Goal: Find specific page/section: Find specific page/section

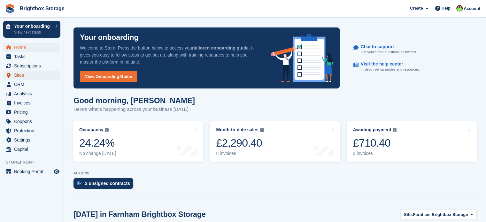
click at [25, 78] on span "Sites" at bounding box center [33, 75] width 38 height 9
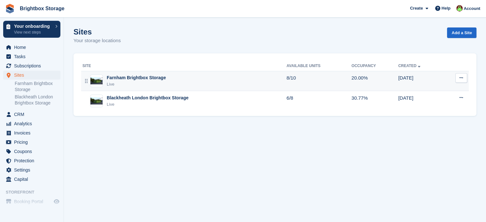
click at [214, 82] on div "Farnham Brightbox Storage Live" at bounding box center [184, 80] width 204 height 13
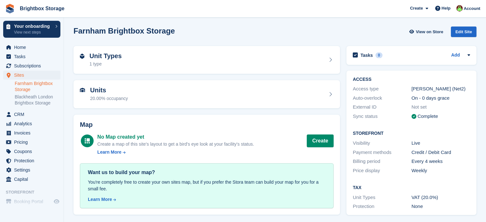
scroll to position [2, 0]
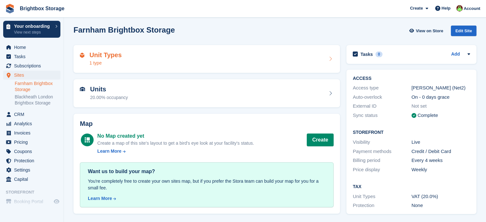
click at [172, 59] on div "Unit Types 1 type" at bounding box center [207, 58] width 254 height 15
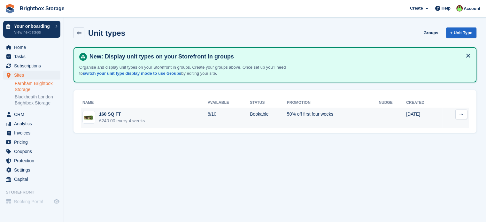
click at [287, 117] on td "50% off first four weeks" at bounding box center [333, 118] width 92 height 20
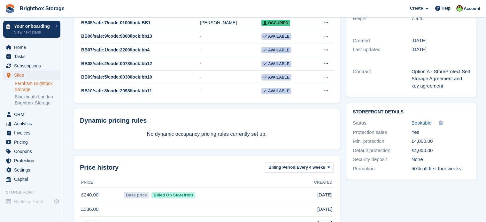
scroll to position [59, 0]
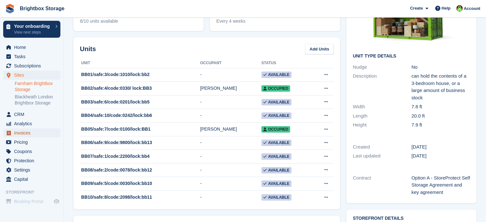
click at [33, 134] on span "Invoices" at bounding box center [33, 133] width 38 height 9
